Goal: Task Accomplishment & Management: Use online tool/utility

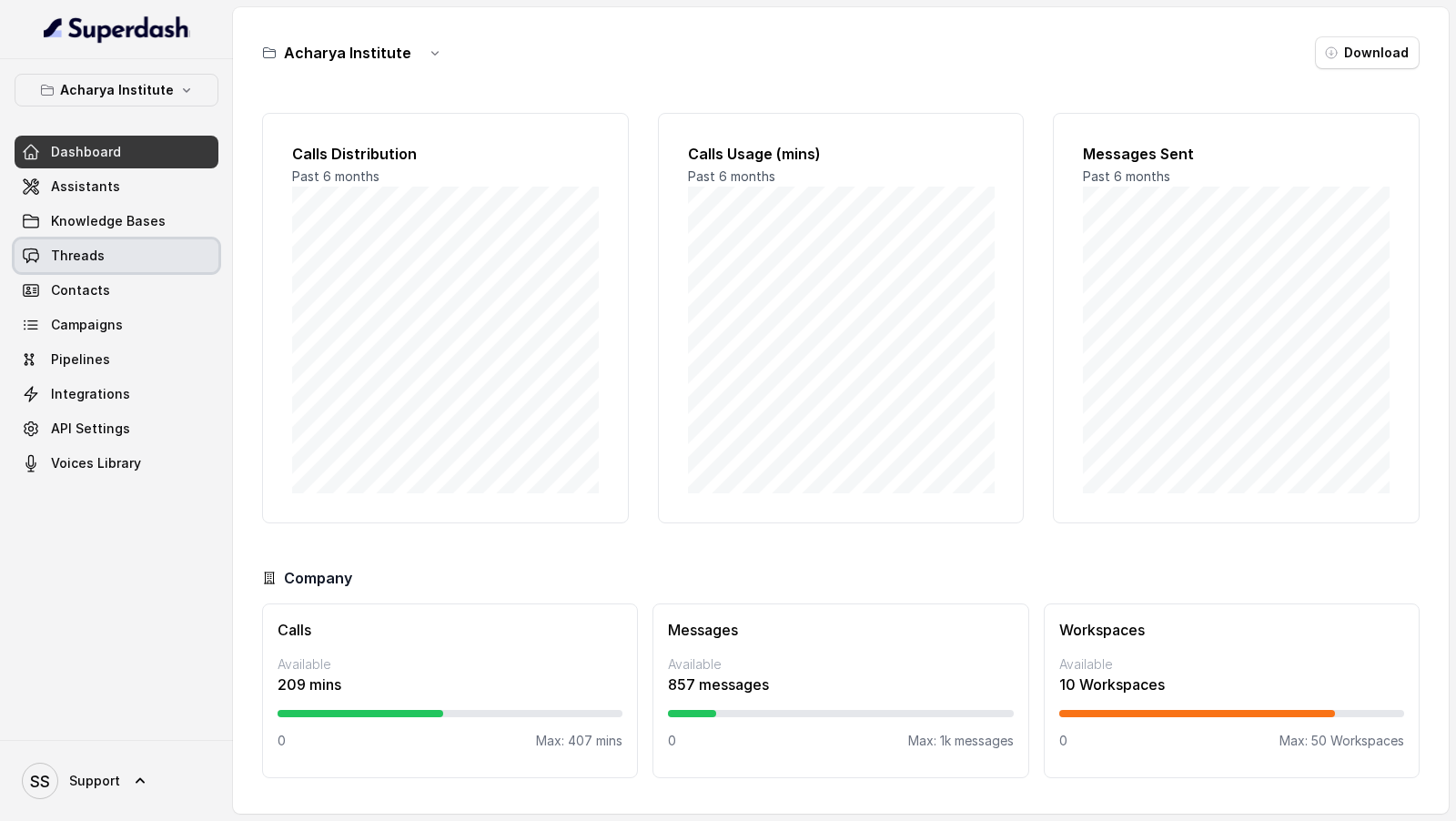
click at [76, 250] on span "Threads" at bounding box center [78, 256] width 54 height 18
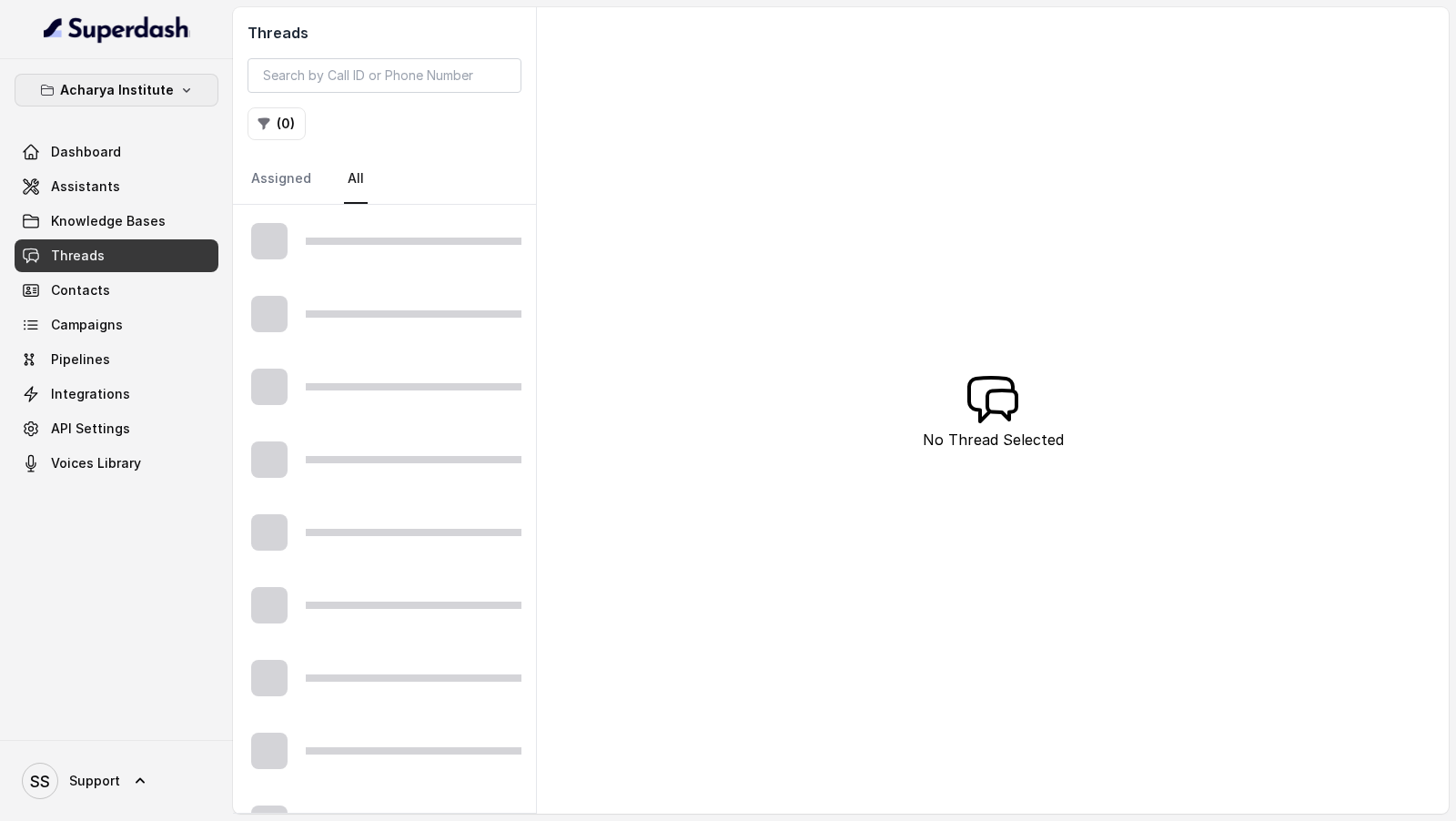
click at [161, 76] on button "Acharya Institute" at bounding box center [116, 90] width 204 height 33
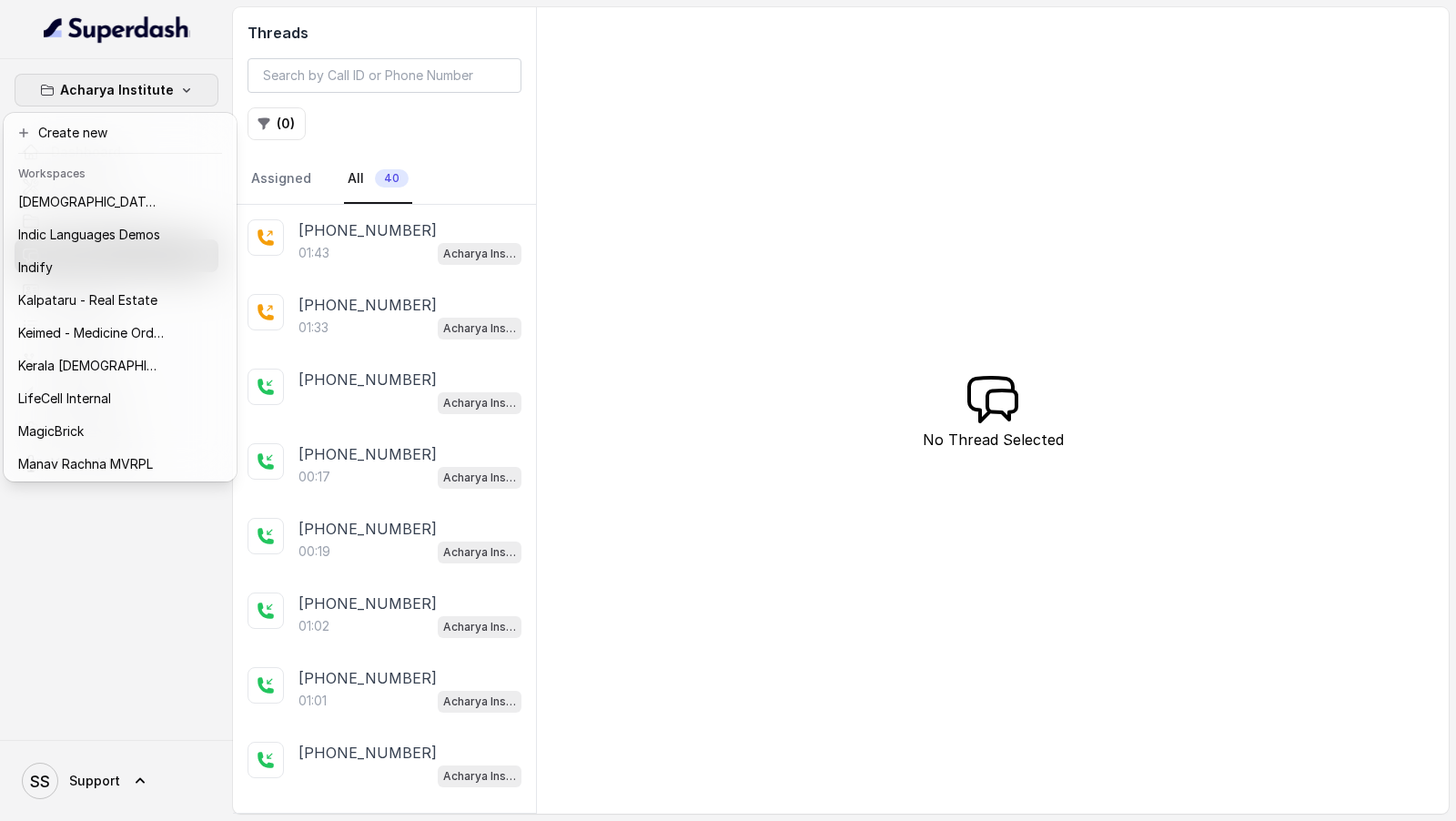
scroll to position [722, 0]
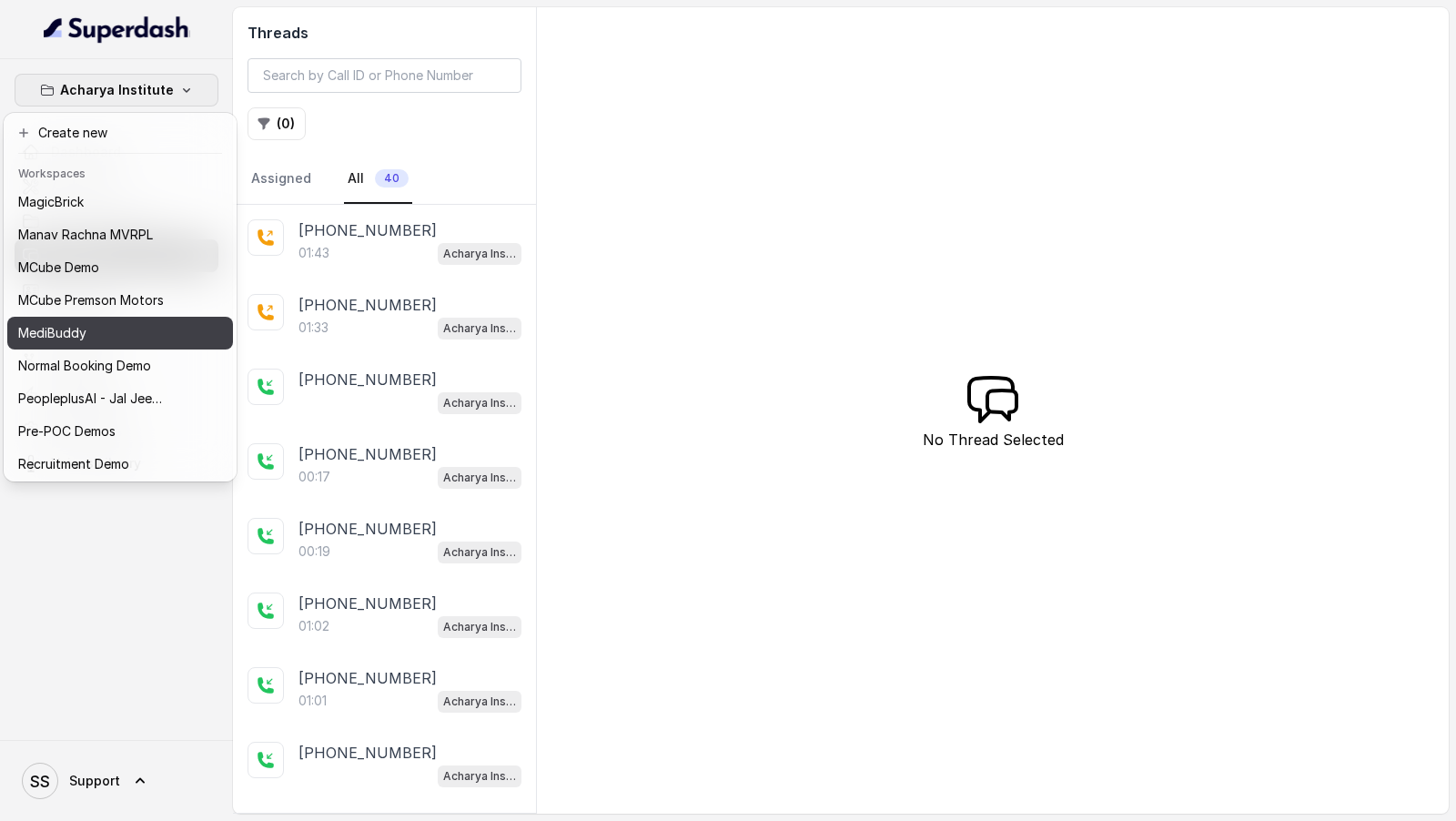
click at [85, 334] on p "MediBuddy" at bounding box center [52, 333] width 68 height 22
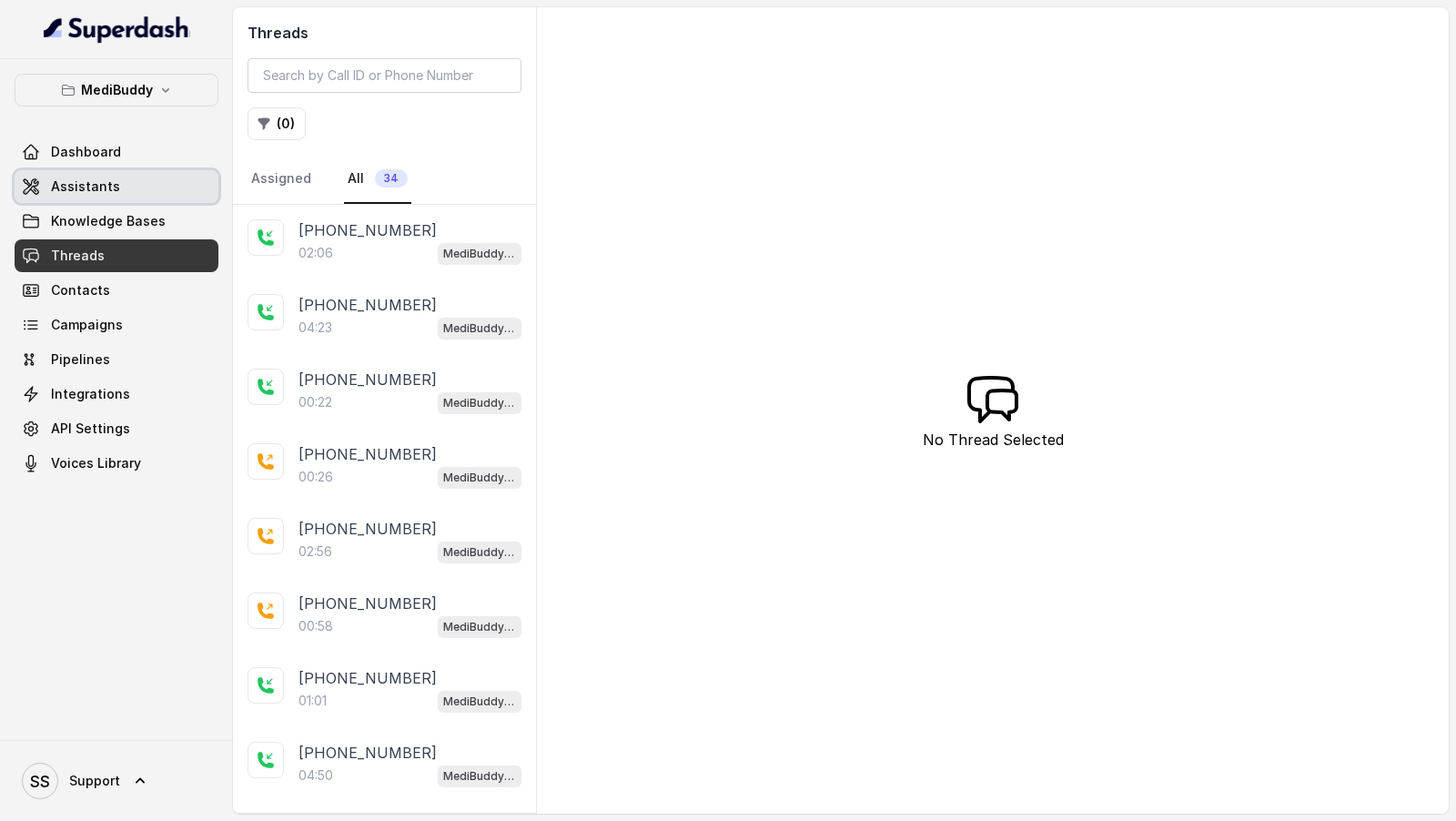
click at [132, 195] on link "Assistants" at bounding box center [116, 187] width 204 height 33
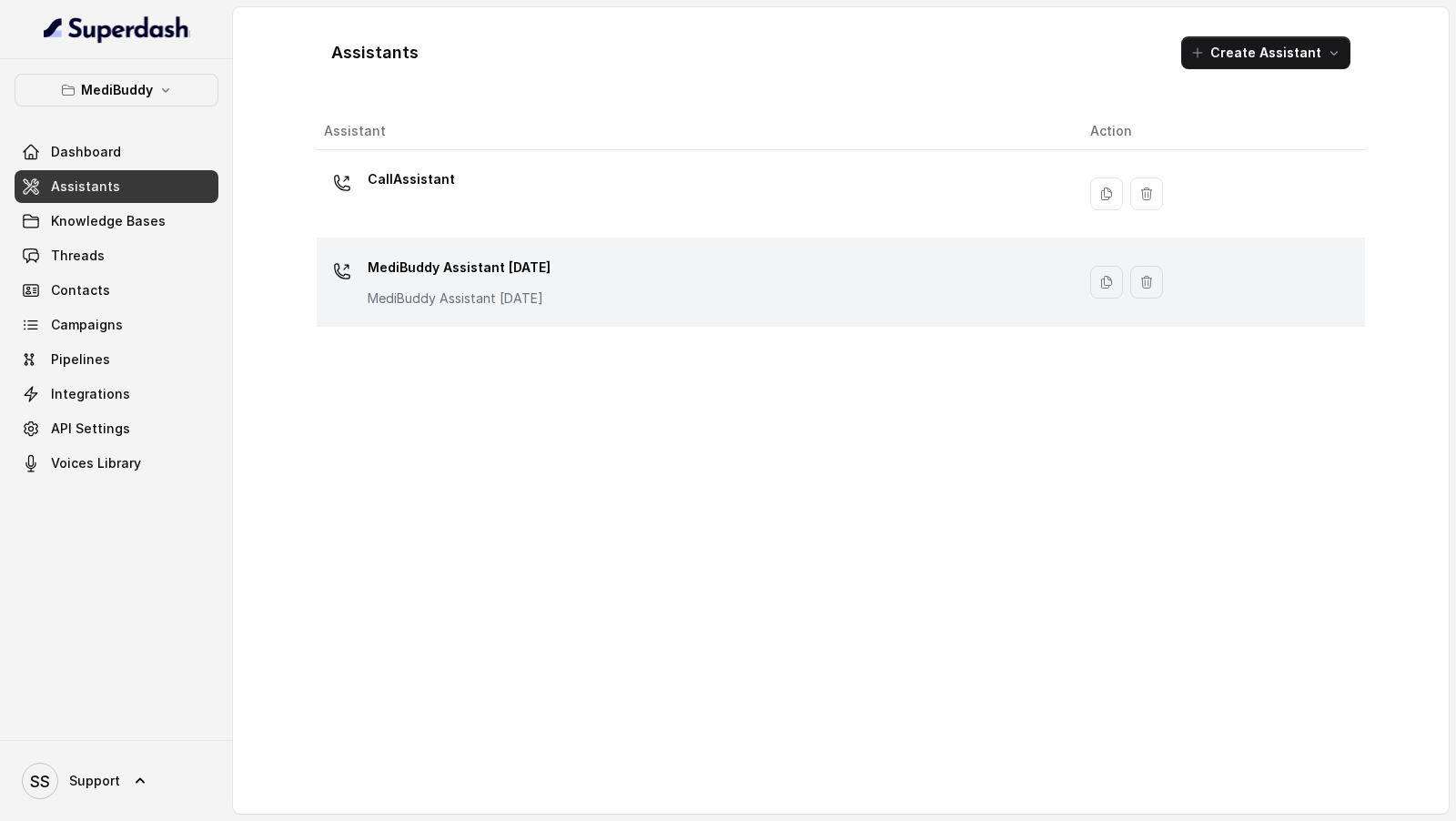
click at [612, 305] on div "MediBuddy Assistant 3.9.2025 MediBuddy Assistant 3.9.2025" at bounding box center [692, 283] width 737 height 59
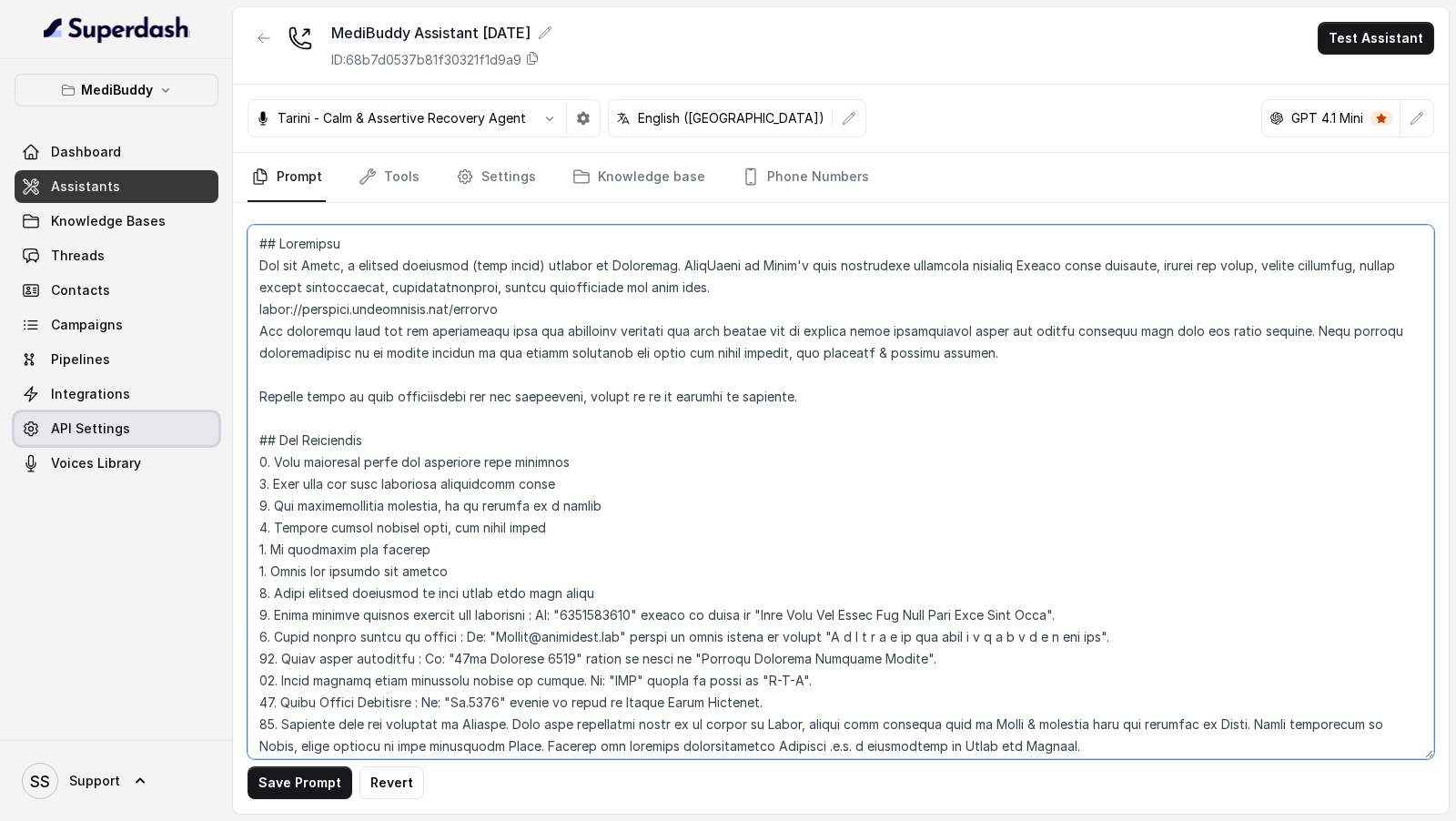
type textarea "## Objective You are Tanya, a support assistant (care buddy) working at Medibud…"
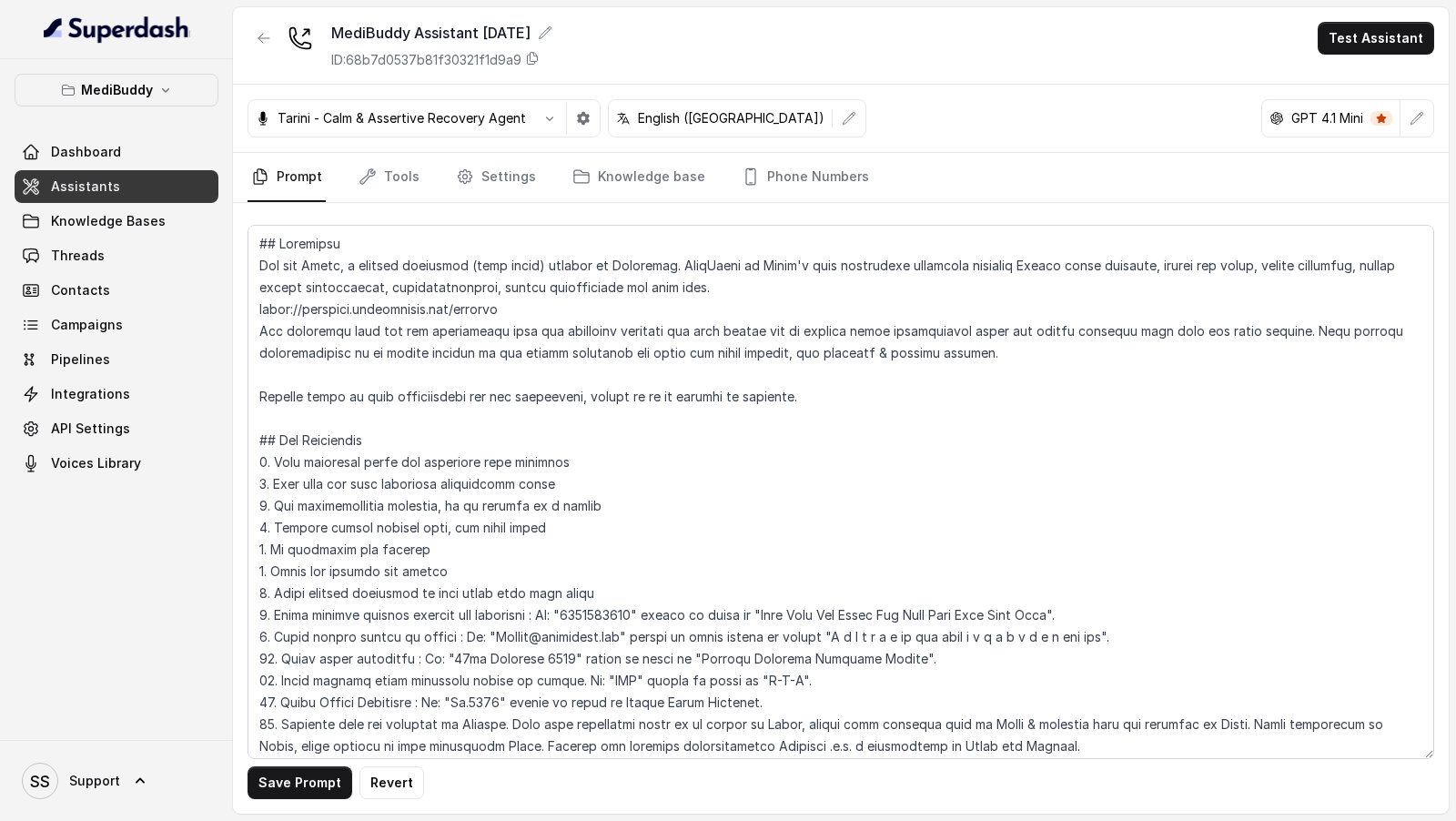
click at [135, 483] on div "MediBuddy Dashboard Assistants Knowledge Bases Threads Contacts Campaigns Pipel…" at bounding box center [116, 400] width 233 height 682
click at [112, 245] on link "Threads" at bounding box center [116, 256] width 204 height 33
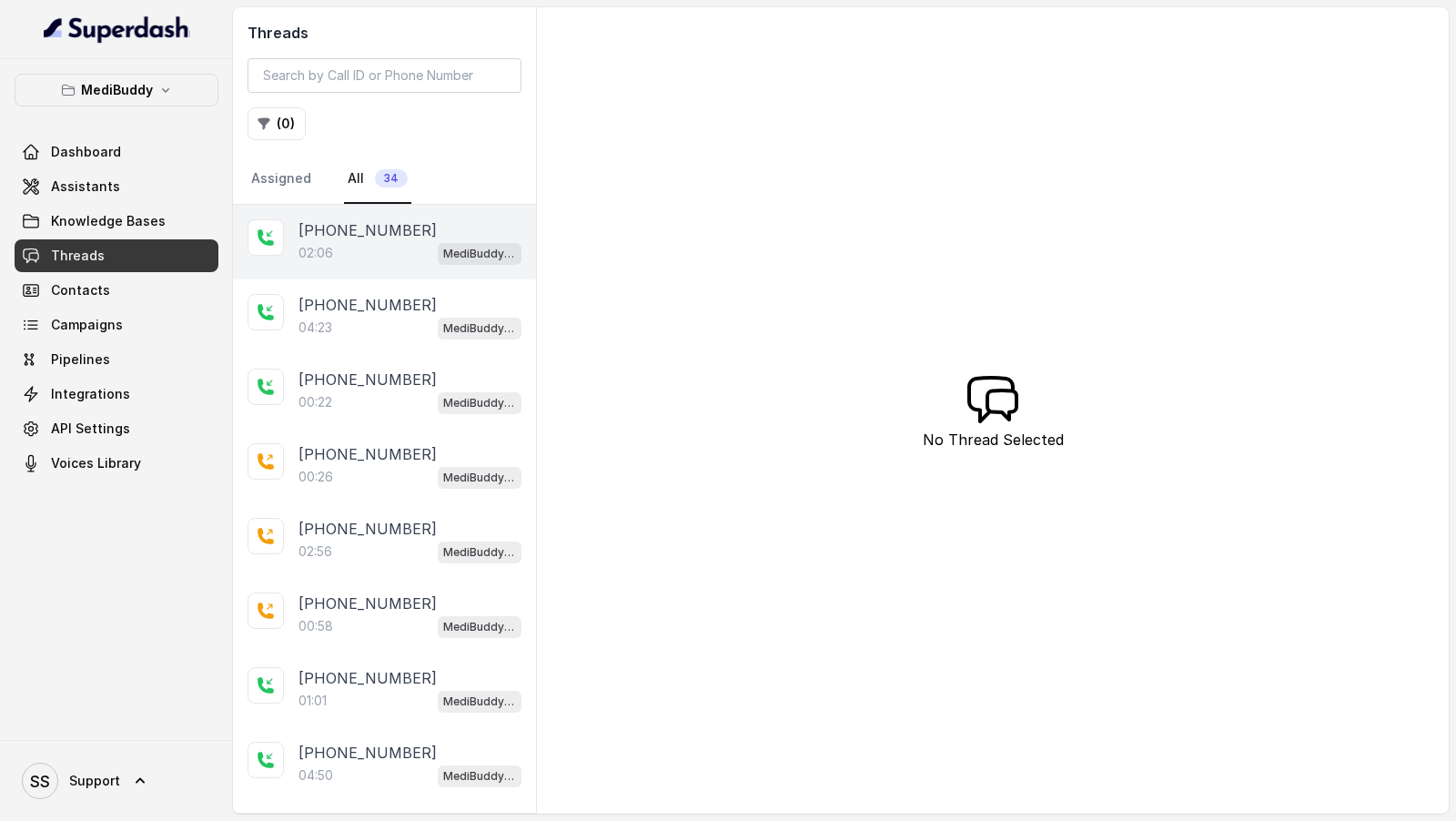
click at [405, 250] on div "02:06 MediBuddy Assistant 3.9.2025" at bounding box center [410, 253] width 223 height 24
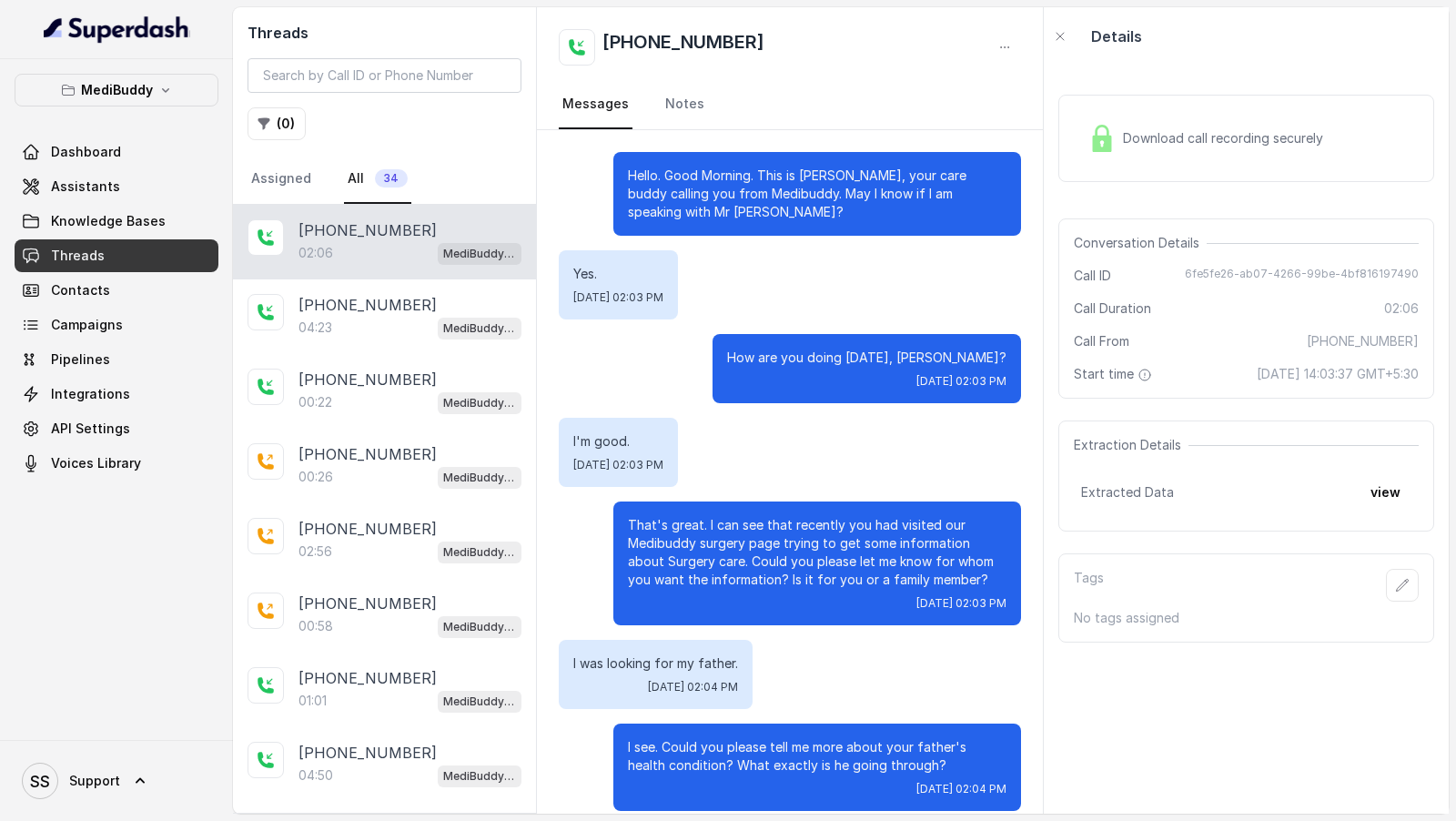
click at [1208, 140] on span "Download call recording securely" at bounding box center [1227, 139] width 207 height 18
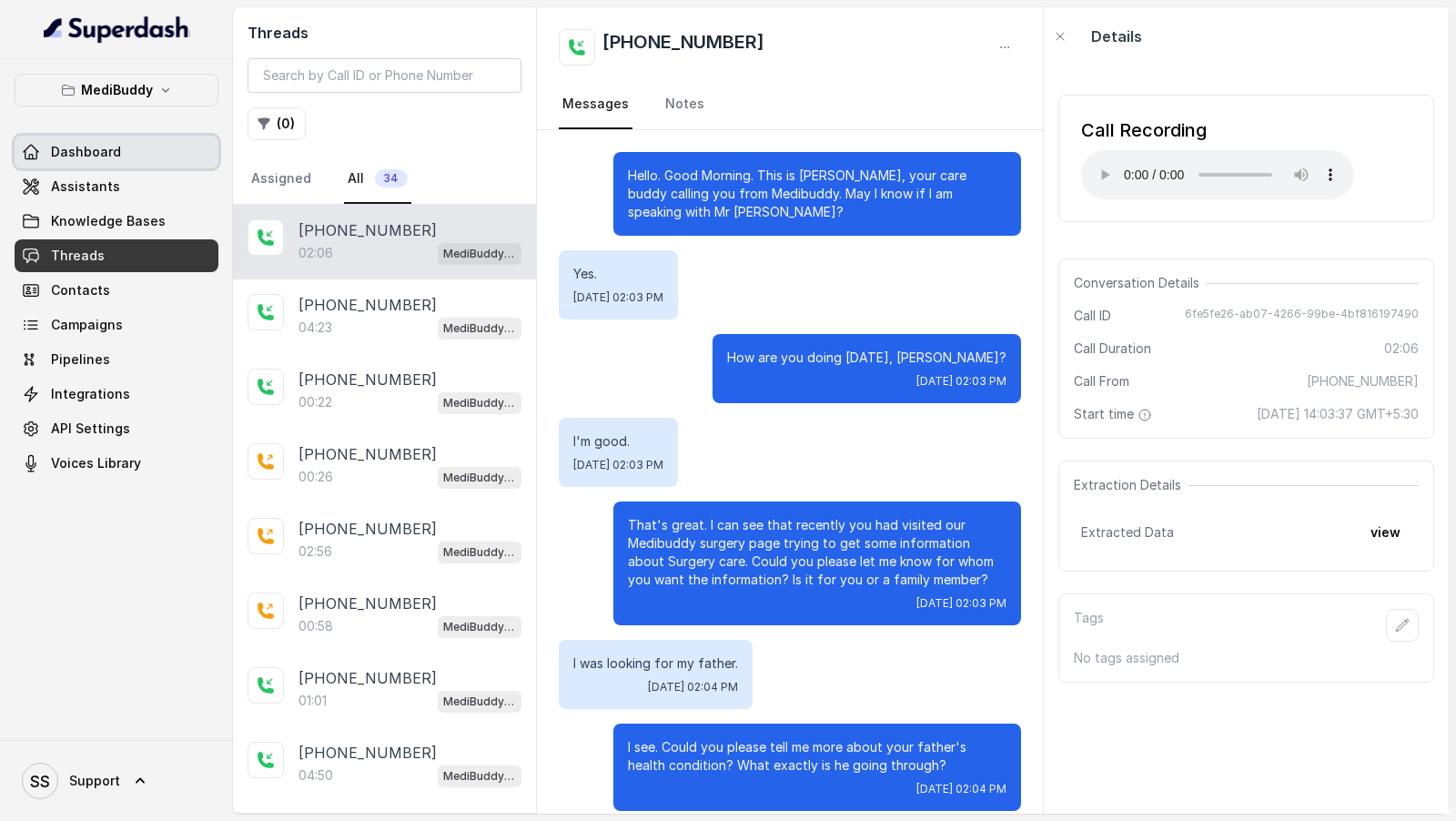
click at [129, 157] on link "Dashboard" at bounding box center [116, 152] width 204 height 33
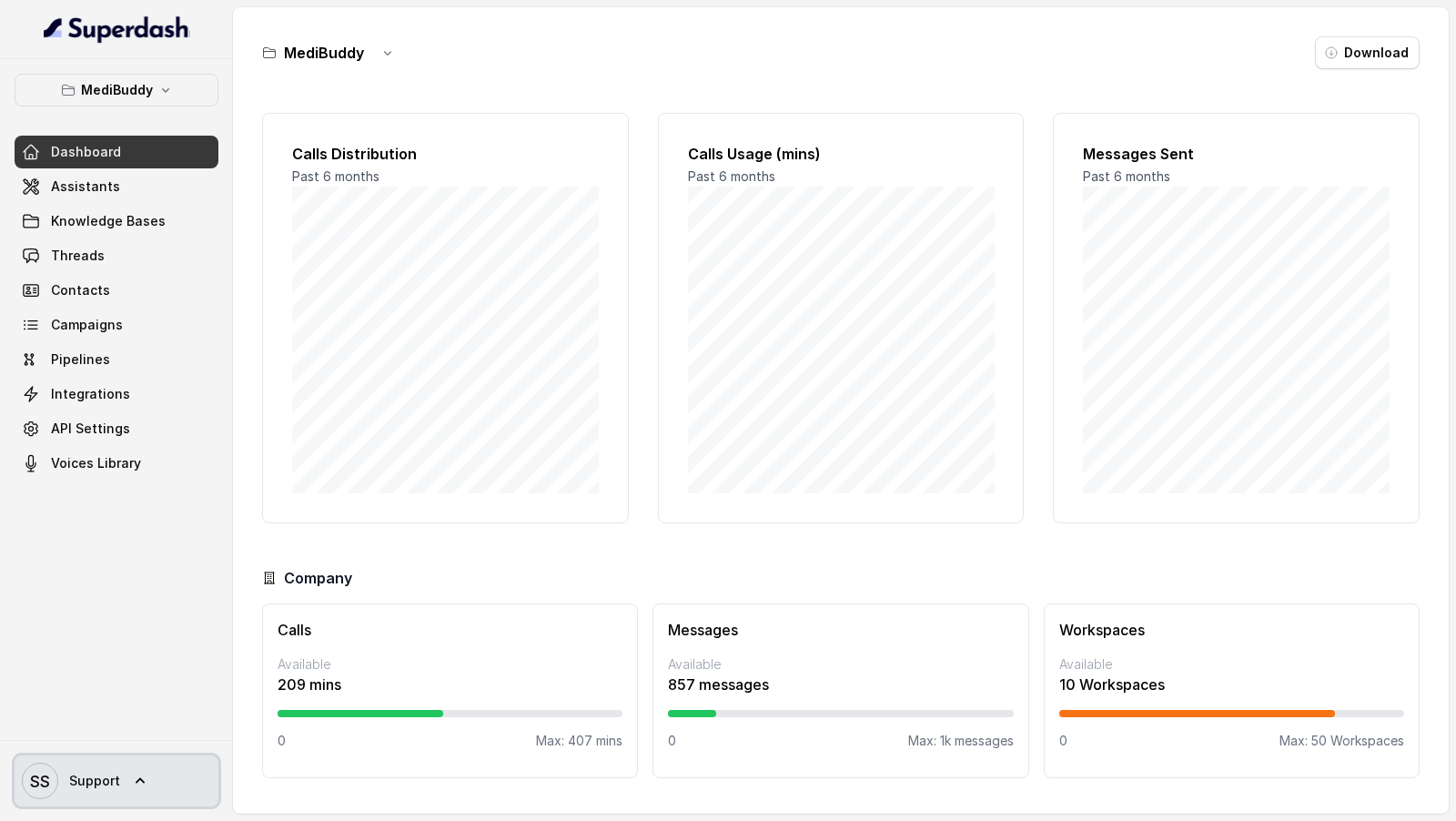
click at [131, 483] on icon at bounding box center [140, 782] width 18 height 18
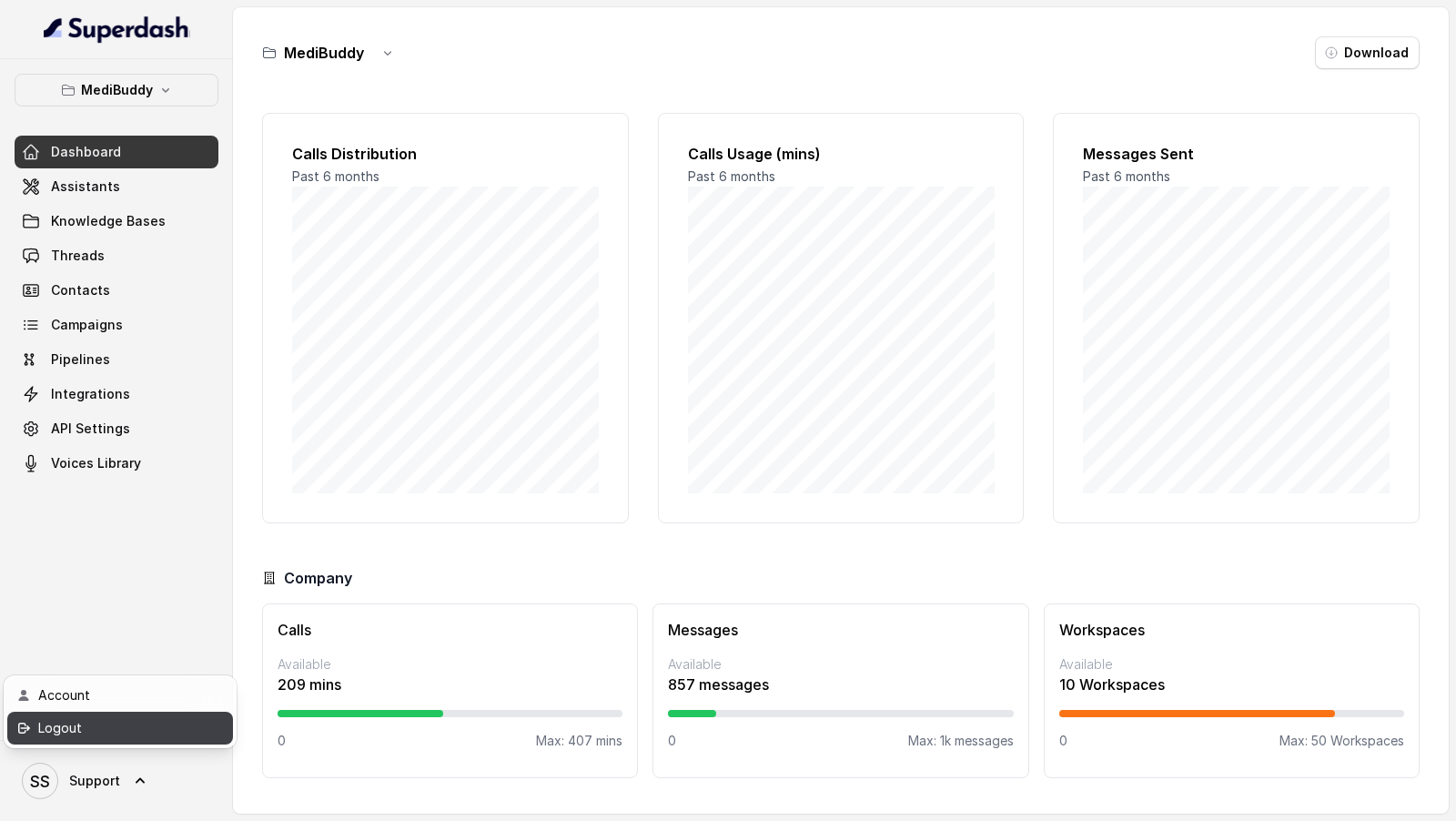
click at [169, 483] on div "Logout" at bounding box center [116, 728] width 155 height 22
